Goal: Check status: Check status

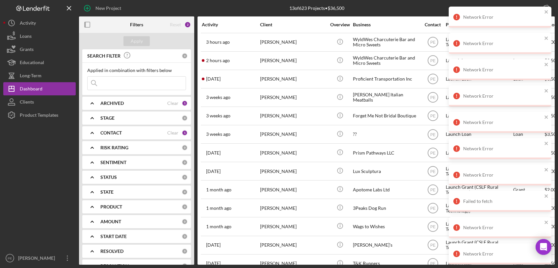
click at [239, 95] on div "[DATE] [PERSON_NAME]" at bounding box center [231, 97] width 58 height 17
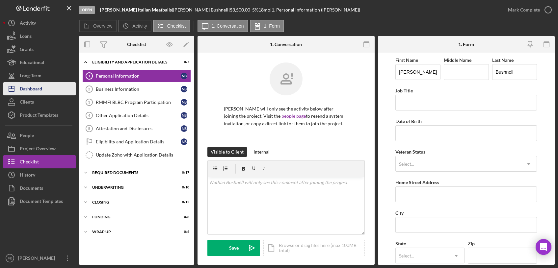
click at [36, 94] on div "Dashboard" at bounding box center [31, 89] width 22 height 15
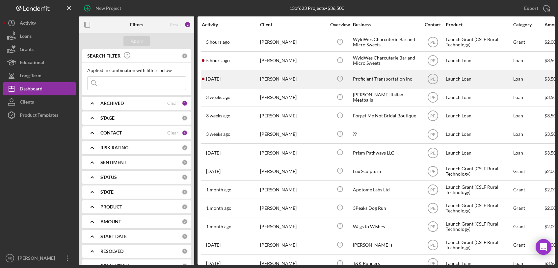
click at [221, 81] on time "[DATE]" at bounding box center [213, 78] width 14 height 5
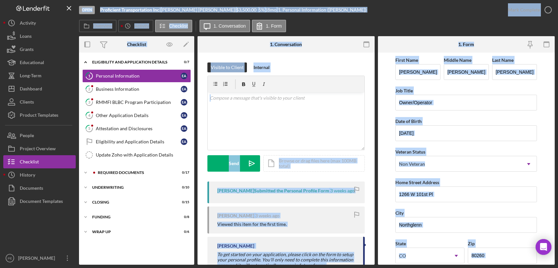
click at [389, 12] on div "Open Proficient Transportation Inc | [PERSON_NAME] | $3,500.00 5 % 18 mo | 1. P…" at bounding box center [290, 10] width 423 height 20
